Goal: Task Accomplishment & Management: Use online tool/utility

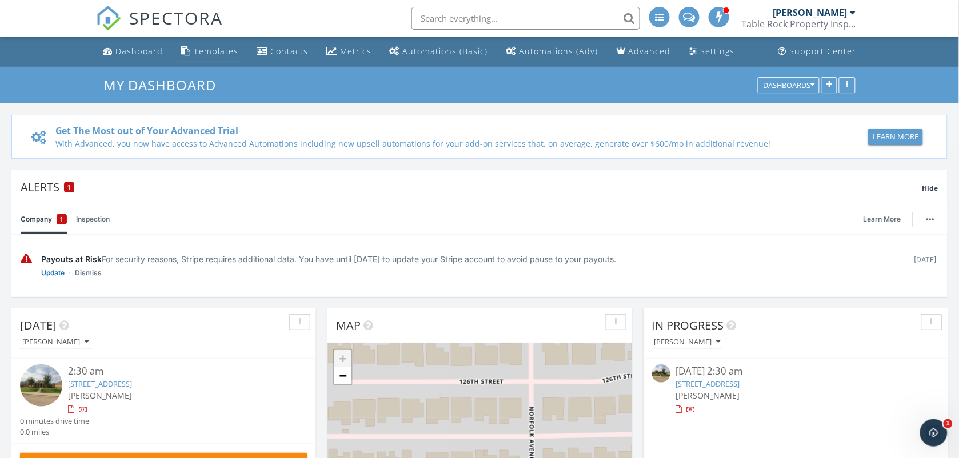
click at [226, 55] on div "Templates" at bounding box center [216, 51] width 45 height 11
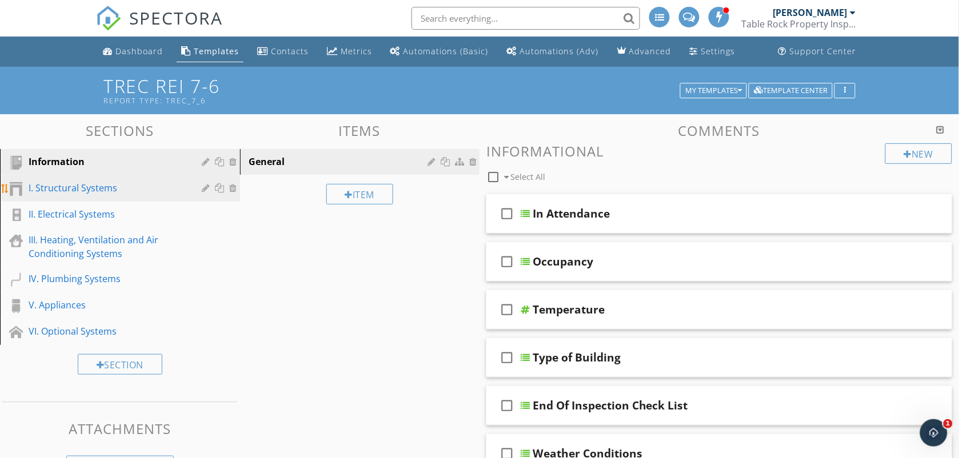
click at [98, 183] on div "I. Structural Systems" at bounding box center [107, 188] width 157 height 14
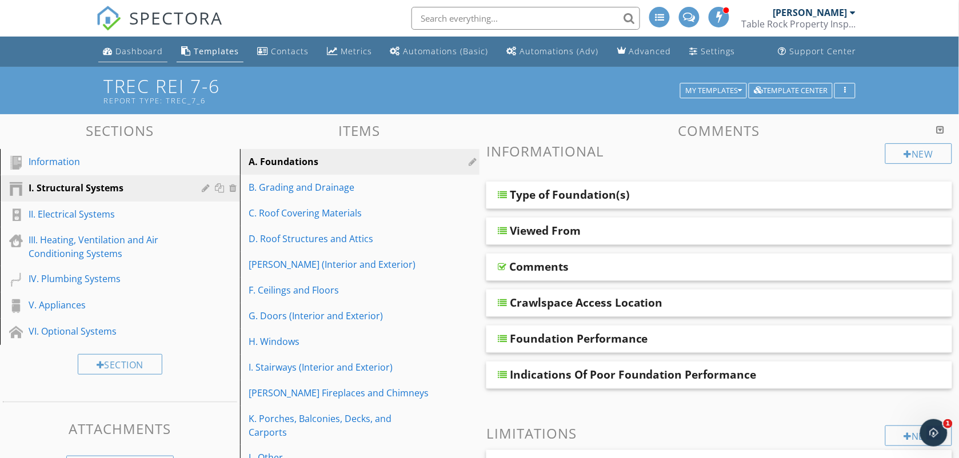
click at [153, 53] on div "Dashboard" at bounding box center [138, 51] width 47 height 11
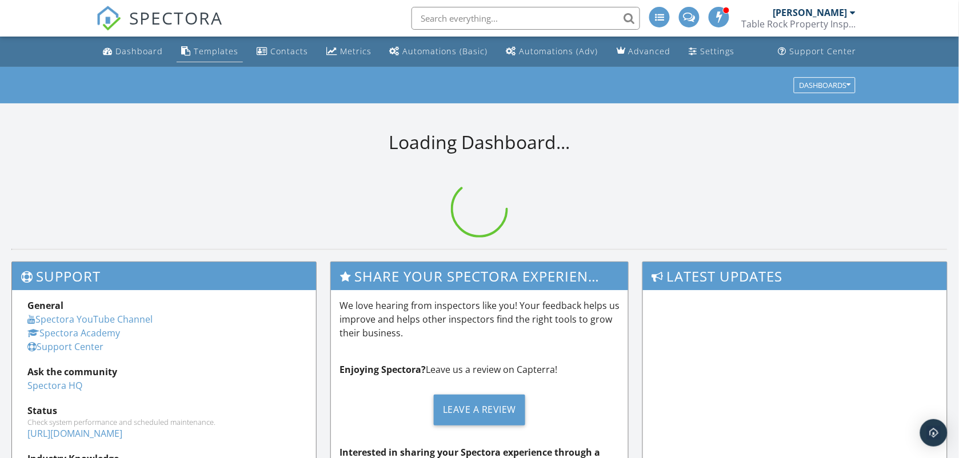
click at [203, 47] on div "Templates" at bounding box center [216, 51] width 45 height 11
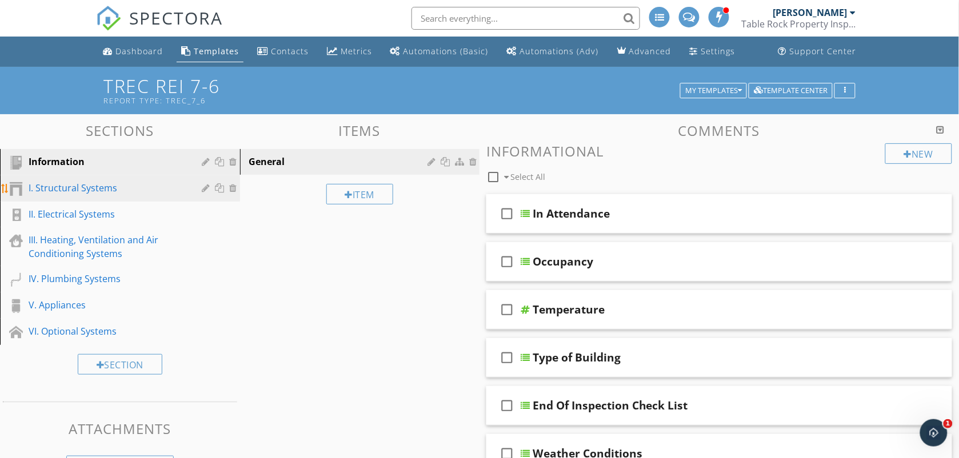
click at [118, 190] on div "I. Structural Systems" at bounding box center [107, 188] width 157 height 14
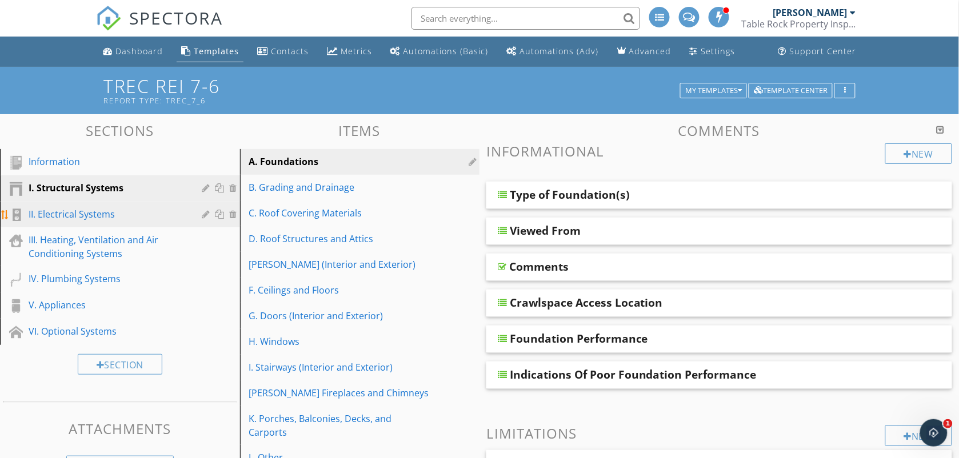
click at [87, 209] on div "II. Electrical Systems" at bounding box center [107, 214] width 157 height 14
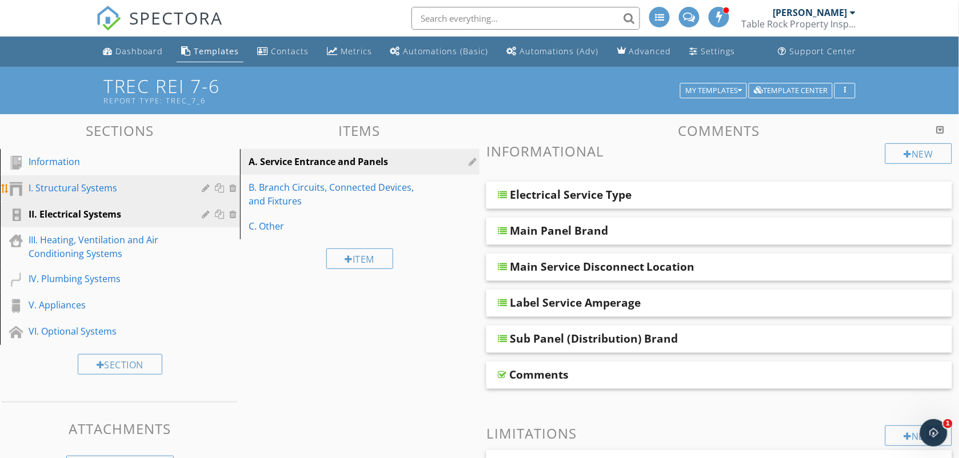
click at [90, 183] on div "I. Structural Systems" at bounding box center [107, 188] width 157 height 14
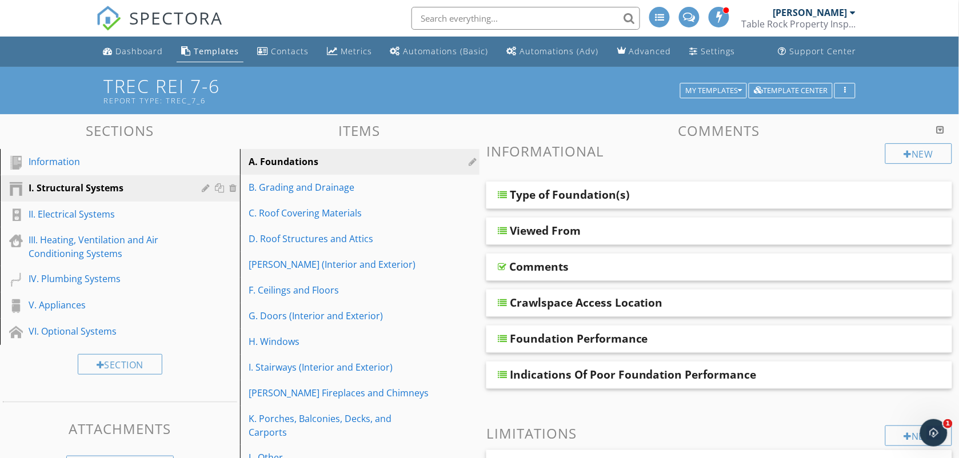
click at [304, 157] on div "A. Foundations" at bounding box center [340, 162] width 182 height 14
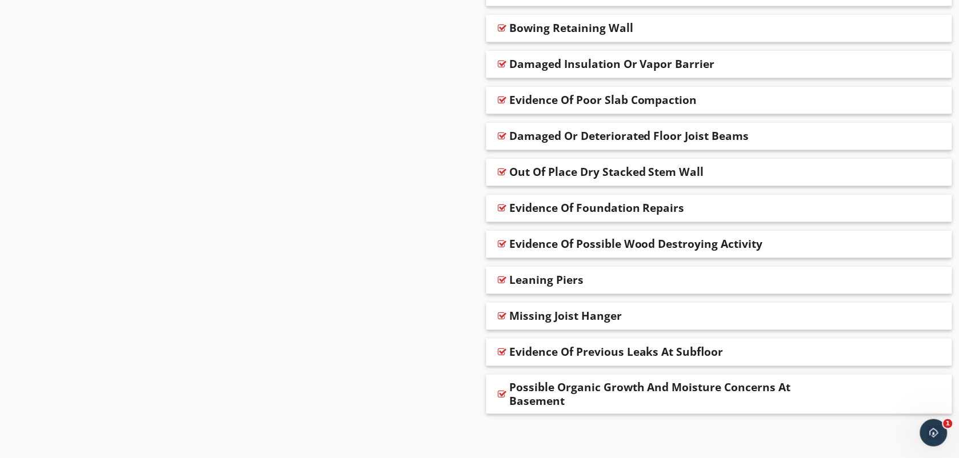
scroll to position [2424, 0]
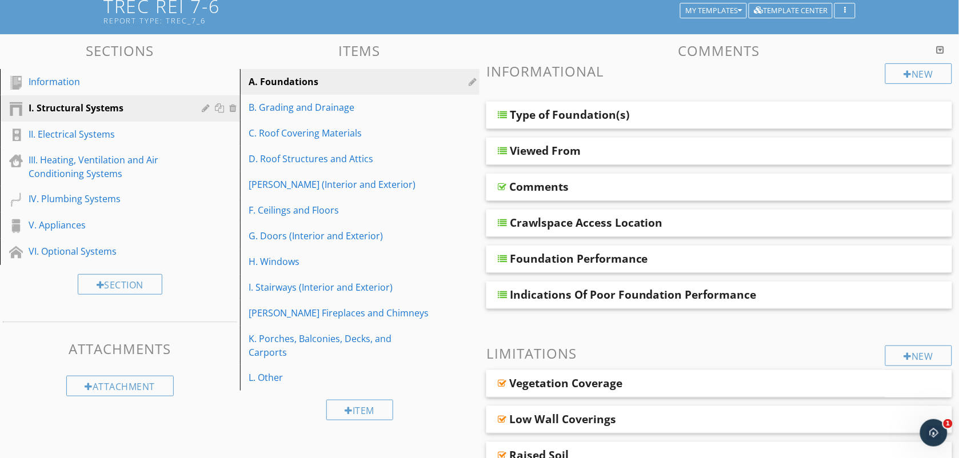
scroll to position [0, 0]
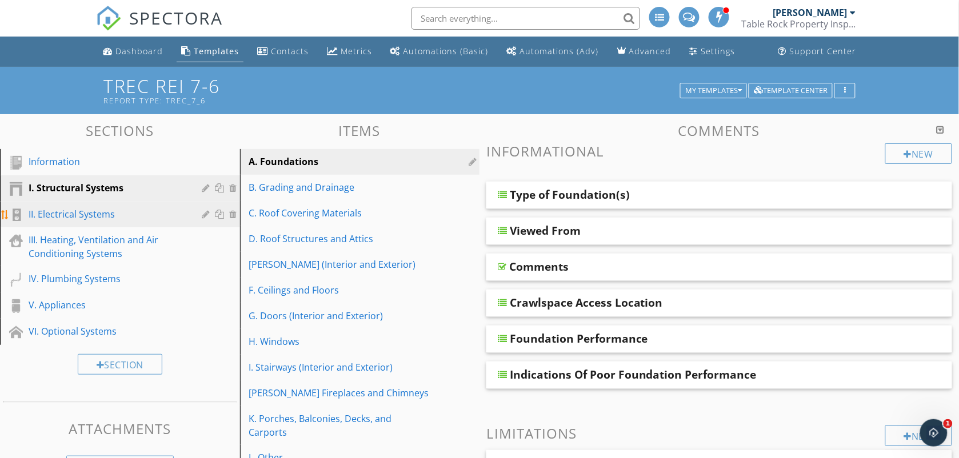
click at [149, 206] on link "II. Electrical Systems" at bounding box center [121, 215] width 237 height 26
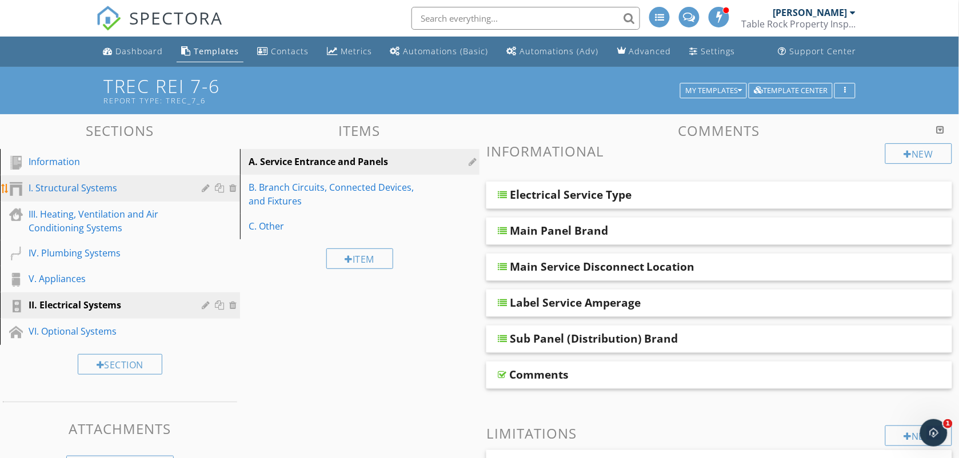
click at [106, 182] on div "I. Structural Systems" at bounding box center [107, 188] width 157 height 14
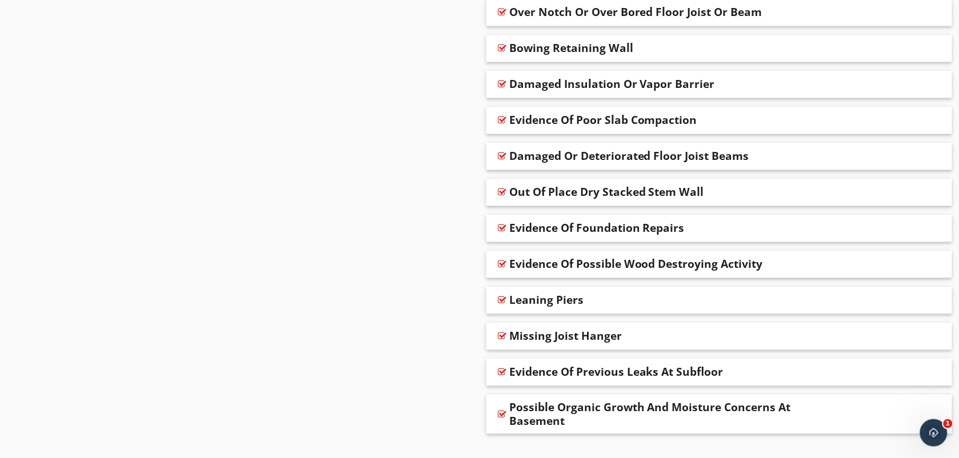
scroll to position [2424, 0]
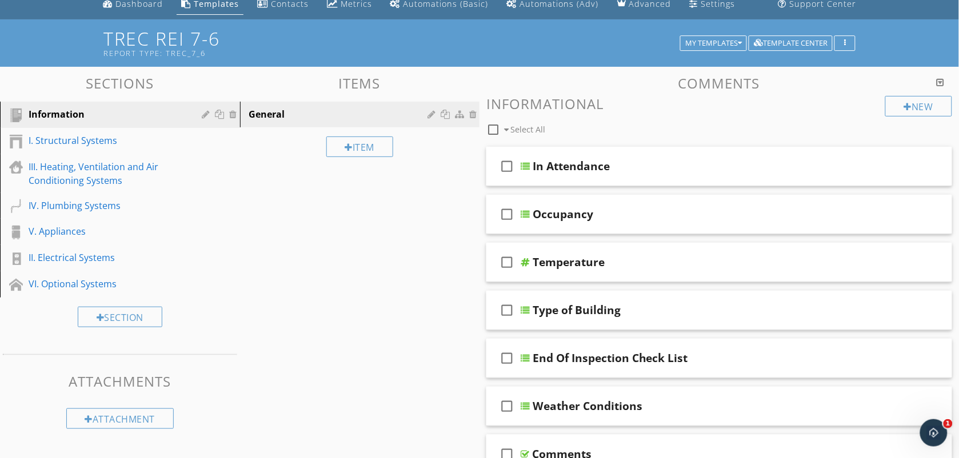
scroll to position [45, 0]
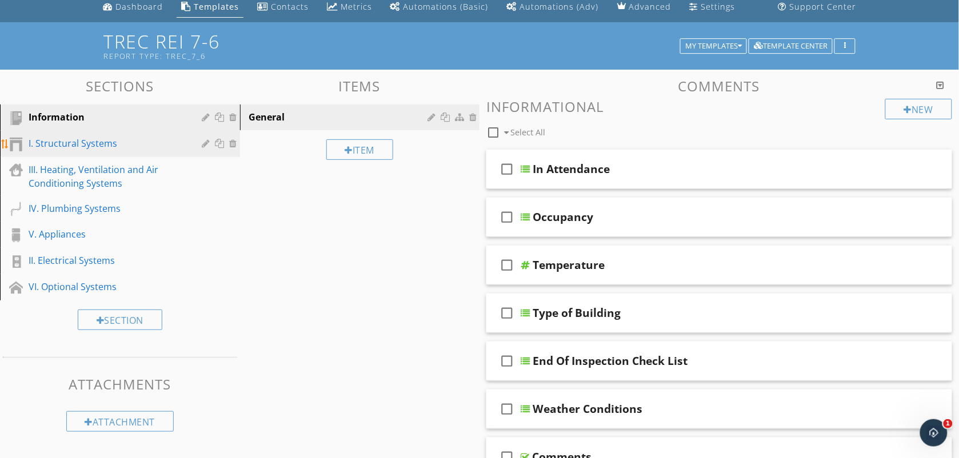
click at [195, 147] on div "I. Structural Systems" at bounding box center [129, 144] width 200 height 15
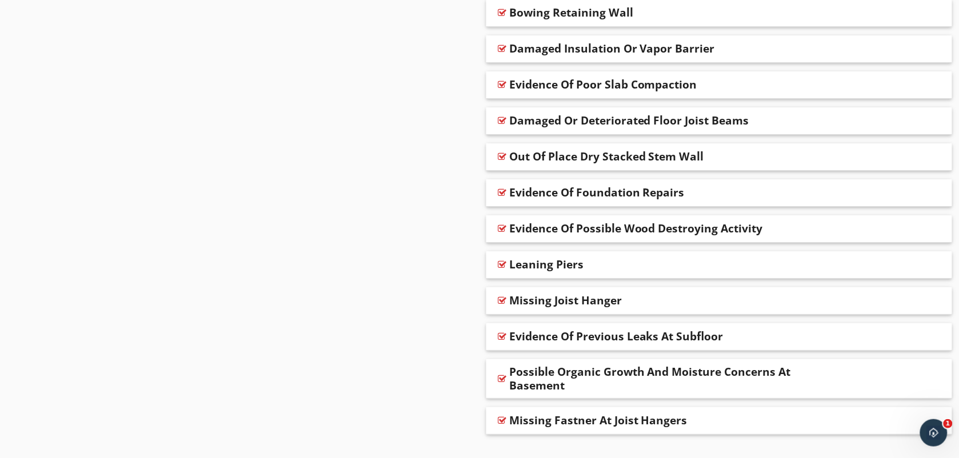
scroll to position [2461, 0]
